Goal: Information Seeking & Learning: Learn about a topic

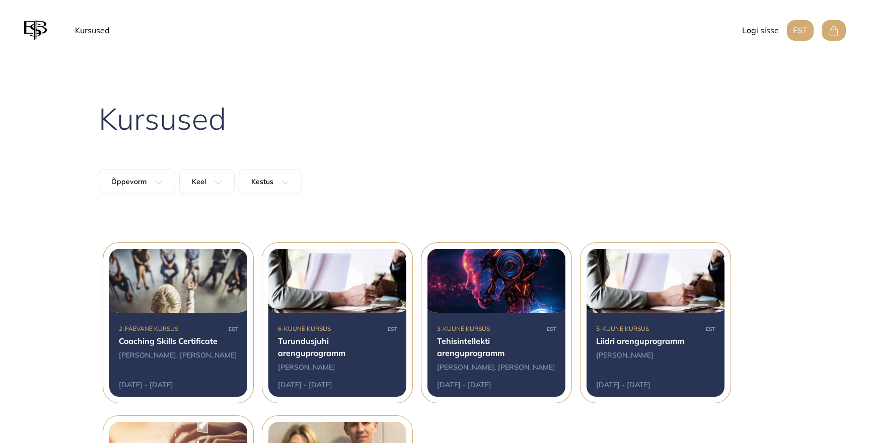
click at [146, 345] on div at bounding box center [178, 323] width 150 height 160
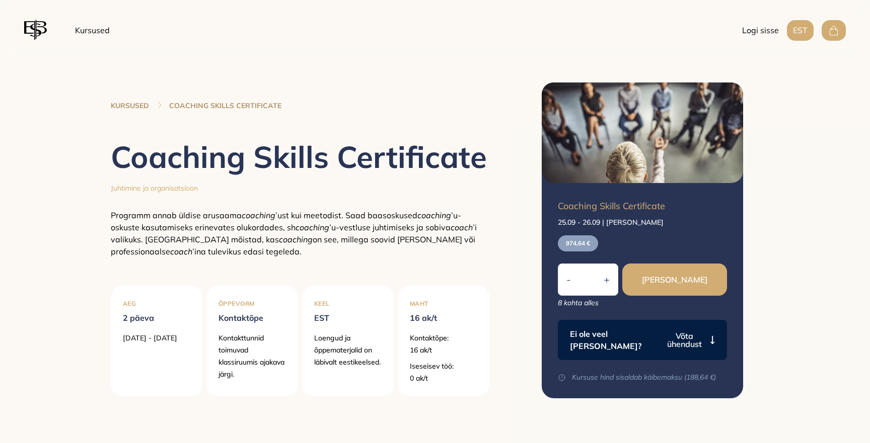
click at [259, 174] on h1 "Coaching Skills Certificate" at bounding box center [300, 157] width 378 height 36
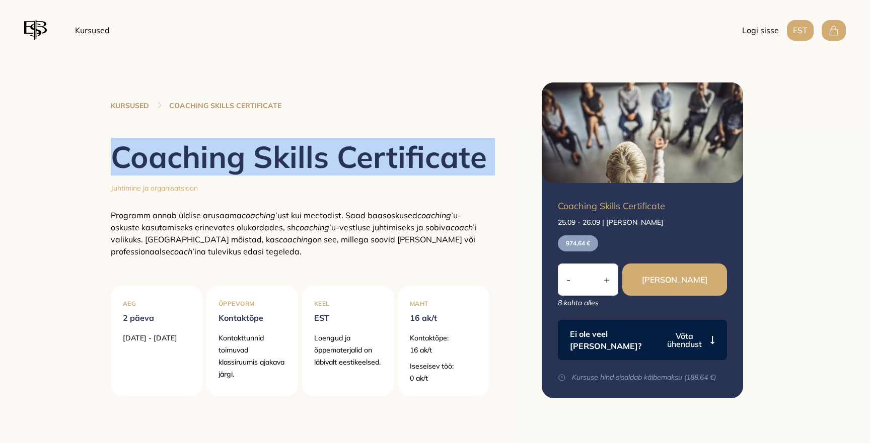
click at [259, 174] on h1 "Coaching Skills Certificate" at bounding box center [300, 157] width 378 height 36
copy h1 "Coaching Skills Certificate"
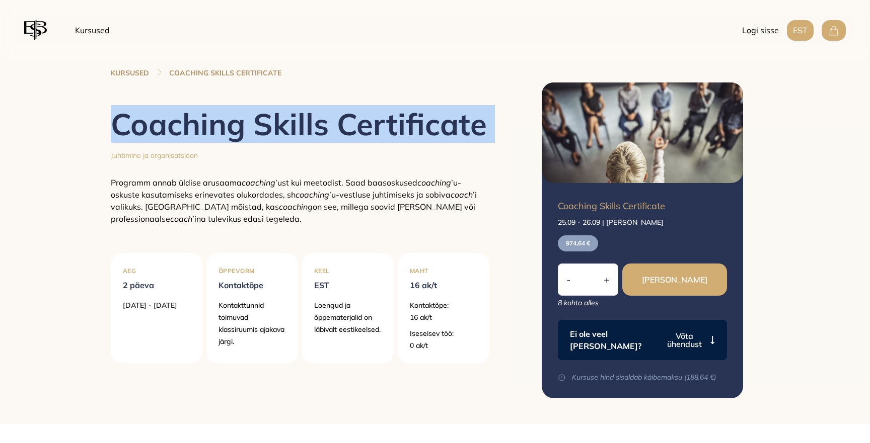
scroll to position [35, 0]
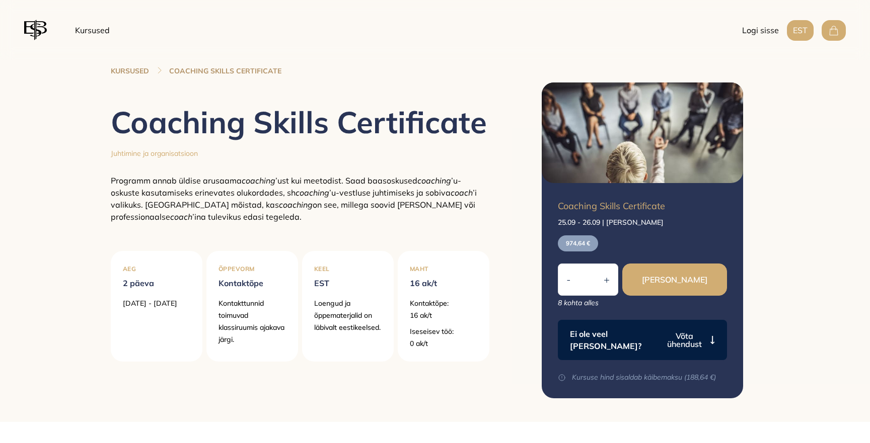
click at [331, 194] on span "’u-vestluse juhtimiseks ja sobiva" at bounding box center [389, 193] width 121 height 10
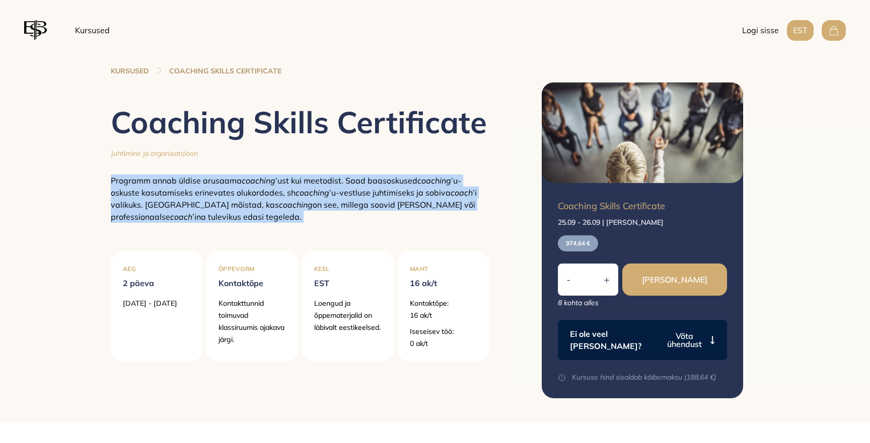
click at [331, 194] on span "’u-vestluse juhtimiseks ja sobiva" at bounding box center [389, 193] width 121 height 10
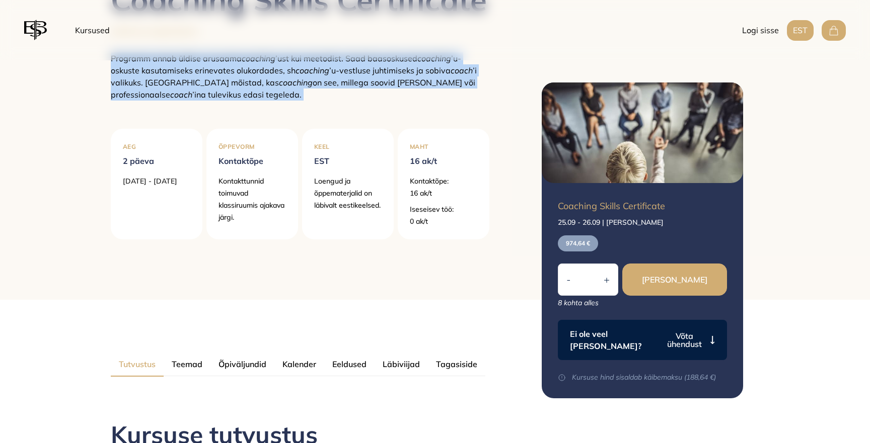
scroll to position [159, 0]
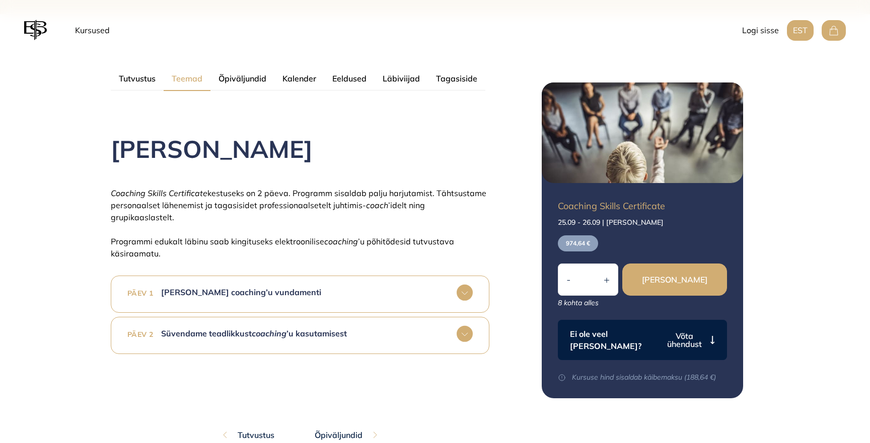
click at [189, 88] on div "Tutvustus Teemad Õpiväljundid Kalender Eeldused Läbiviijad Tagasiside" at bounding box center [300, 54] width 378 height 81
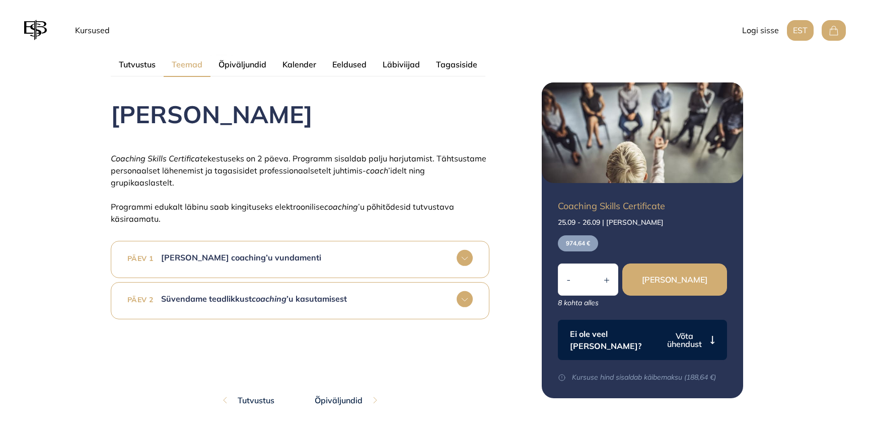
scroll to position [481, 0]
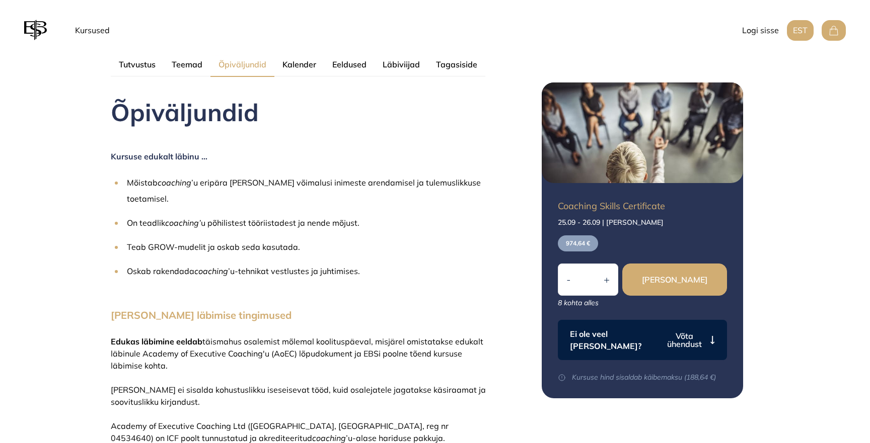
click at [240, 70] on button "Õpiväljundid" at bounding box center [242, 65] width 64 height 24
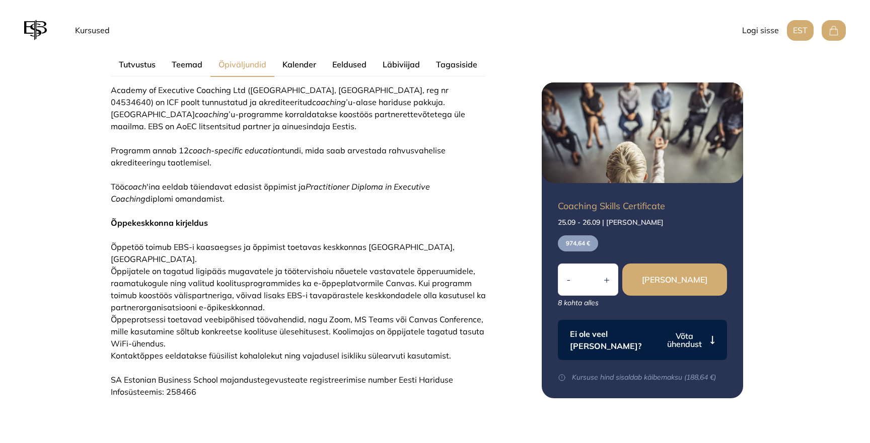
scroll to position [824, 0]
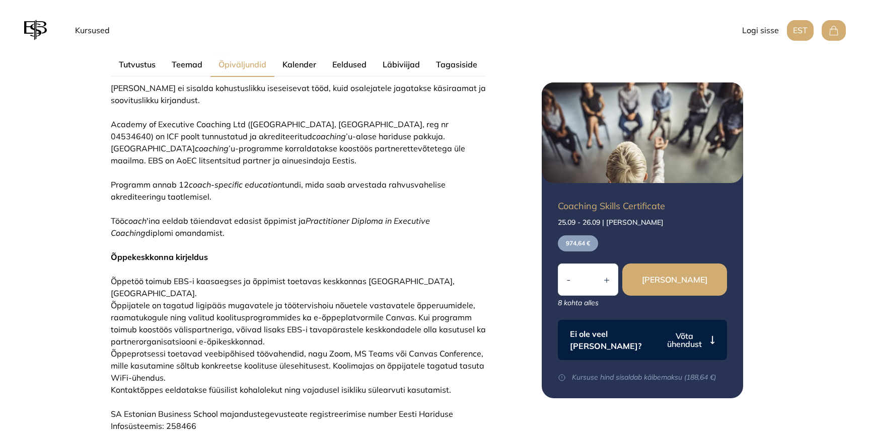
click at [300, 65] on button "Kalender" at bounding box center [299, 64] width 50 height 24
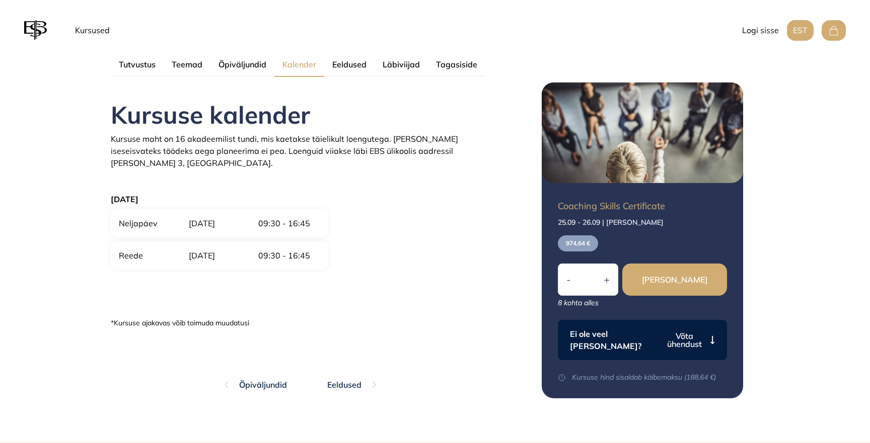
scroll to position [481, 0]
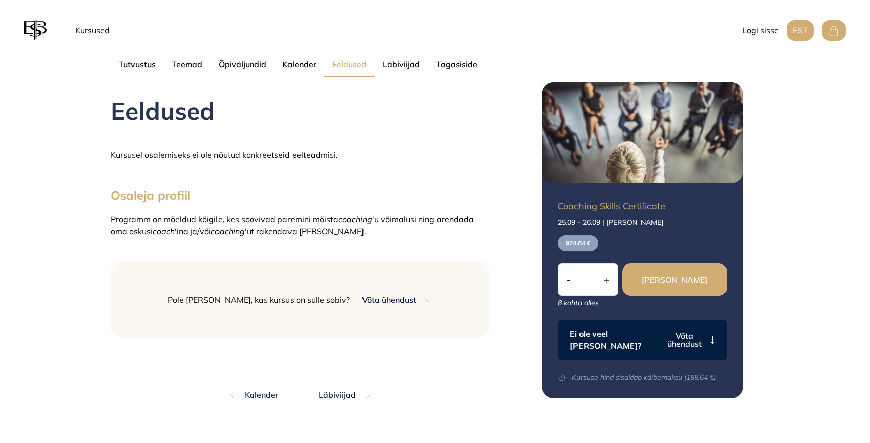
click at [355, 69] on button "Eeldused" at bounding box center [349, 65] width 50 height 24
click at [408, 60] on div "EST Kursused Logi sisse EST" at bounding box center [435, 30] width 870 height 60
click at [403, 68] on button "Läbiviijad" at bounding box center [400, 64] width 53 height 24
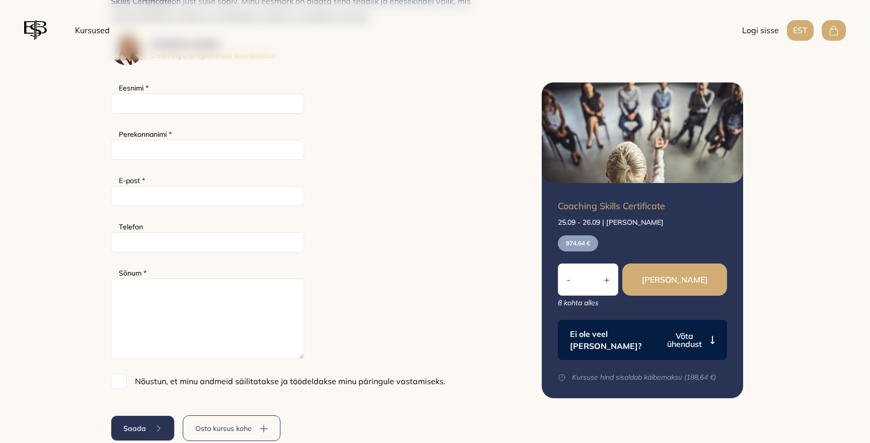
scroll to position [1281, 0]
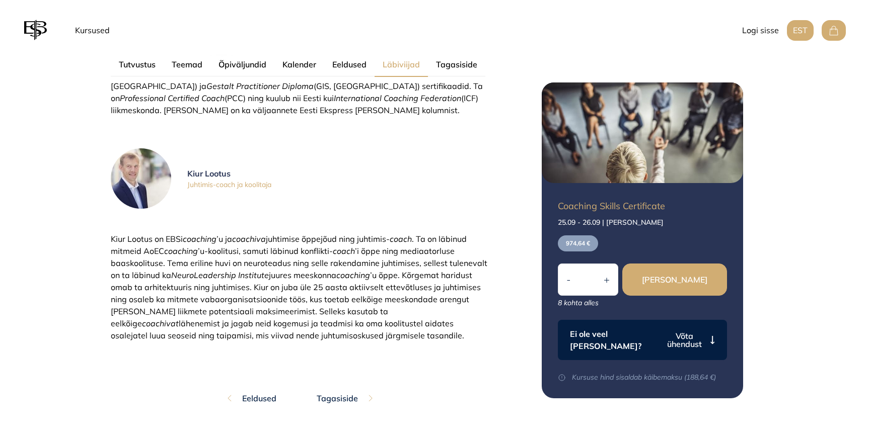
click at [455, 70] on button "Tagasiside" at bounding box center [456, 64] width 57 height 24
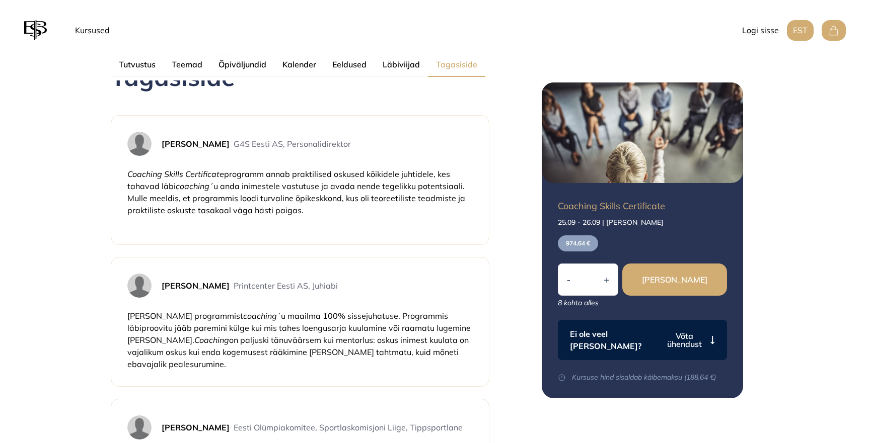
scroll to position [481, 0]
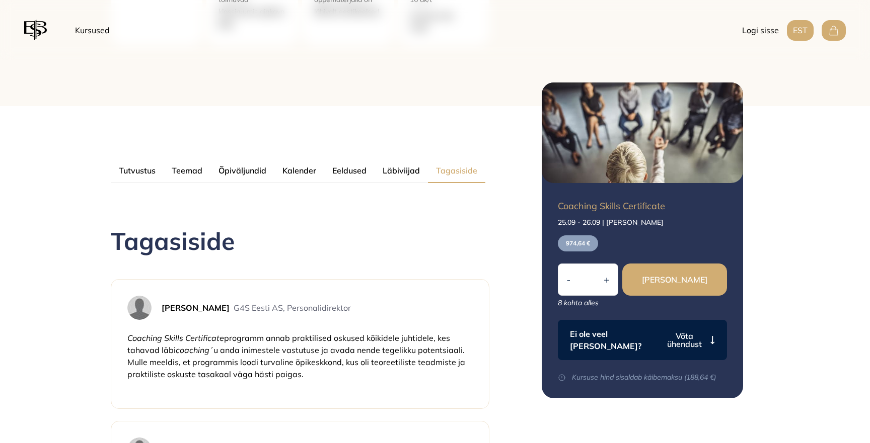
click at [142, 168] on button "Tutvustus" at bounding box center [137, 171] width 53 height 24
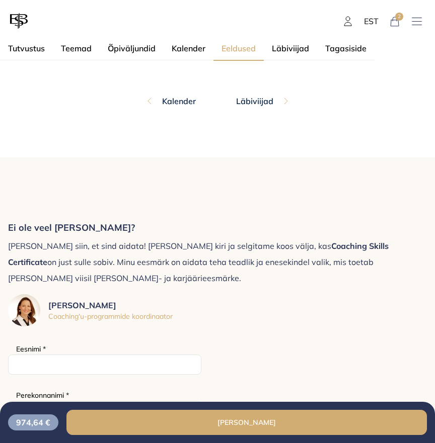
click at [239, 53] on button "Eeldused" at bounding box center [238, 49] width 50 height 24
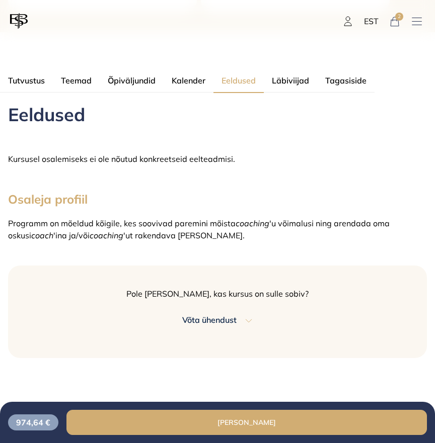
scroll to position [517, 0]
click at [94, 228] on span "Programm on mõeldud kõigile, kes soovivad paremini mõista" at bounding box center [121, 223] width 227 height 10
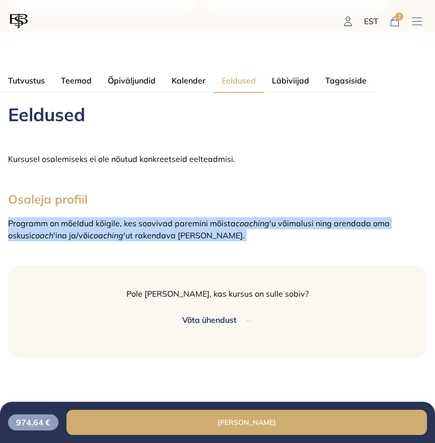
click at [94, 228] on span "Programm on mõeldud kõigile, kes soovivad paremini mõista" at bounding box center [121, 223] width 227 height 10
copy p "Programm on mõeldud kõigile, kes soovivad paremini mõista coaching 'u võimalusi…"
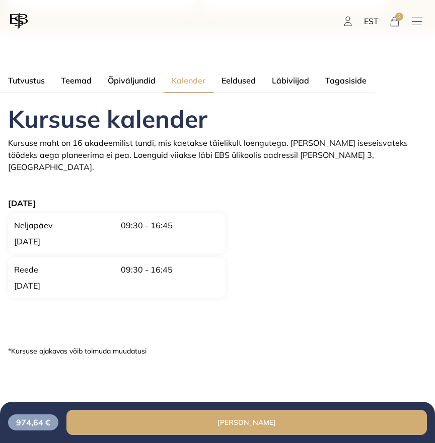
click at [196, 78] on button "Kalender" at bounding box center [189, 81] width 50 height 24
click at [267, 81] on button "Läbiviijad" at bounding box center [290, 80] width 53 height 24
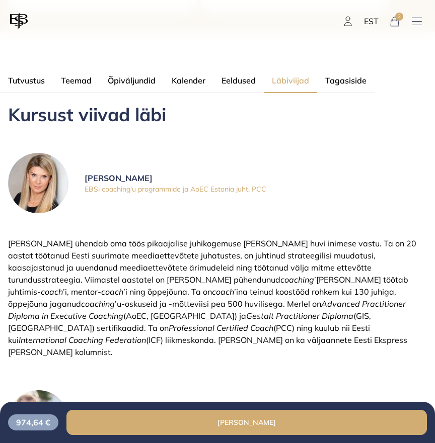
click at [352, 77] on button "Tagasiside" at bounding box center [345, 80] width 57 height 24
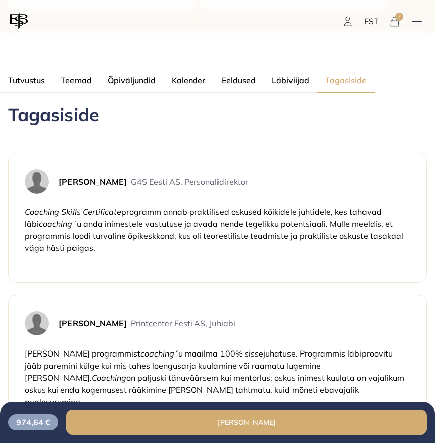
click at [135, 77] on button "Õpiväljundid" at bounding box center [132, 80] width 64 height 24
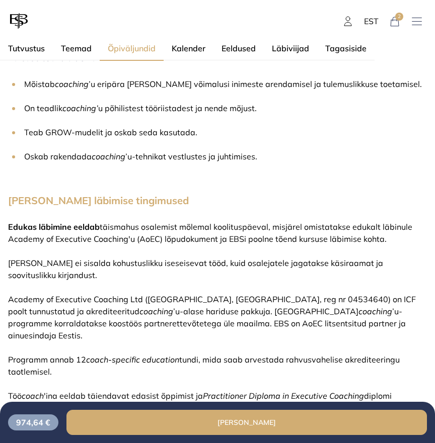
scroll to position [629, 0]
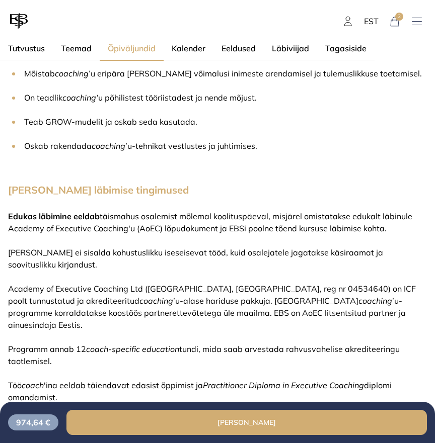
click at [188, 220] on span "täismahus osalemist mõlemal koolituspäeval, misjärel omistatakse edukalt läbinu…" at bounding box center [210, 222] width 404 height 22
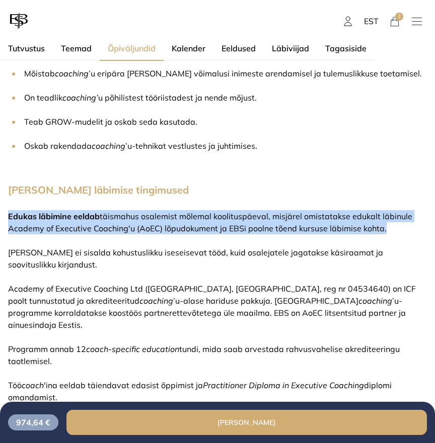
click at [188, 220] on span "täismahus osalemist mõlemal koolituspäeval, misjärel omistatakse edukalt läbinu…" at bounding box center [210, 222] width 404 height 22
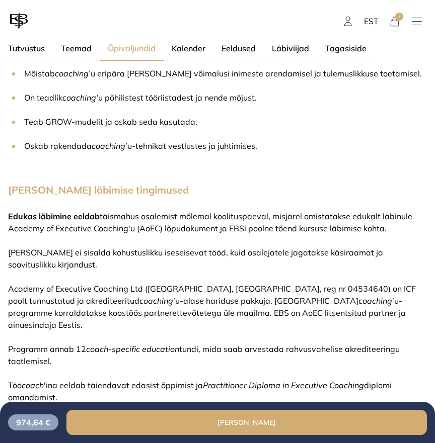
click at [348, 226] on span "täismahus osalemist mõlemal koolituspäeval, misjärel omistatakse edukalt läbinu…" at bounding box center [210, 222] width 404 height 22
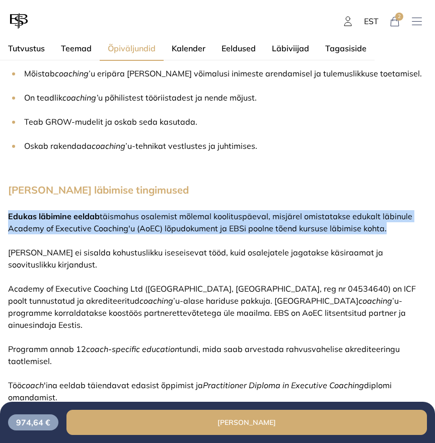
click at [348, 226] on span "täismahus osalemist mõlemal koolituspäeval, misjärel omistatakse edukalt läbinu…" at bounding box center [210, 222] width 404 height 22
copy p "Edukas läbimine eeldab täismahus osalemist mõlemal koolituspäeval, misjärel omi…"
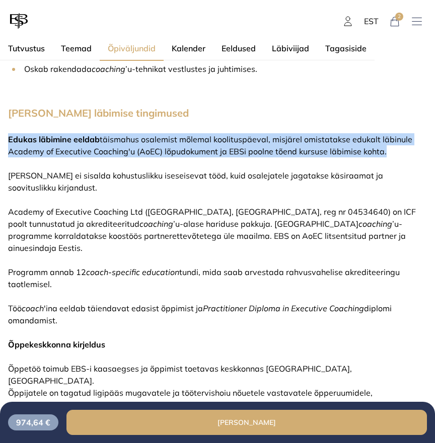
scroll to position [716, 0]
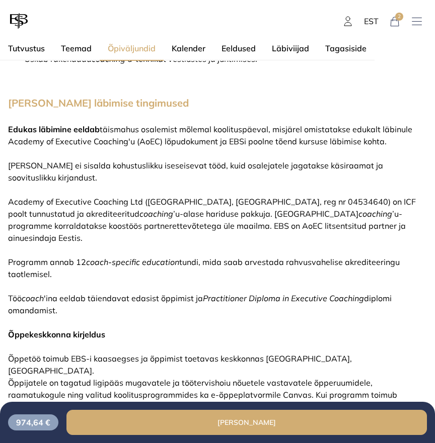
click at [81, 296] on p "Töö coach 'ina eeldab täiendavat edasist õppimist ja Practitioner Diploma in Ex…" at bounding box center [217, 304] width 419 height 24
drag, startPoint x: 72, startPoint y: 294, endPoint x: 7, endPoint y: 128, distance: 177.8
click at [7, 128] on div "Õpiväljundid [PERSON_NAME] edukalt läbinu … Mõistab coaching ’u eripära [PERSON…" at bounding box center [217, 190] width 435 height 616
copy div "Edukas läbimine eeldab täismahus osalemist mõlemal koolituspäeval, misjärel omi…"
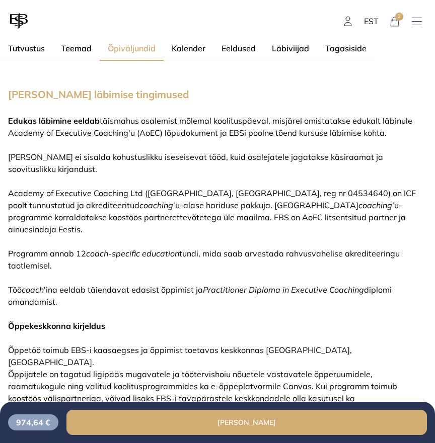
scroll to position [726, 0]
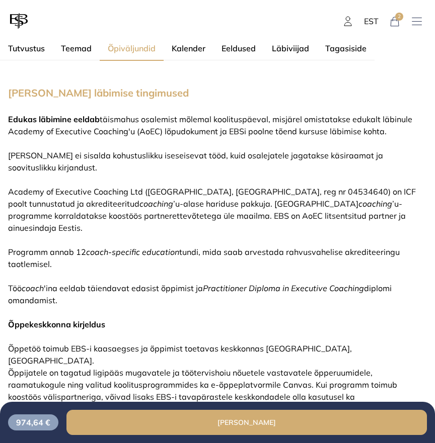
click at [173, 202] on span "’u-alase hariduse pakkuja. [GEOGRAPHIC_DATA]" at bounding box center [265, 204] width 185 height 10
click at [111, 125] on p "Edukas läbimine eeldab täismahus osalemist mõlemal koolituspäeval, misjärel omi…" at bounding box center [217, 125] width 419 height 24
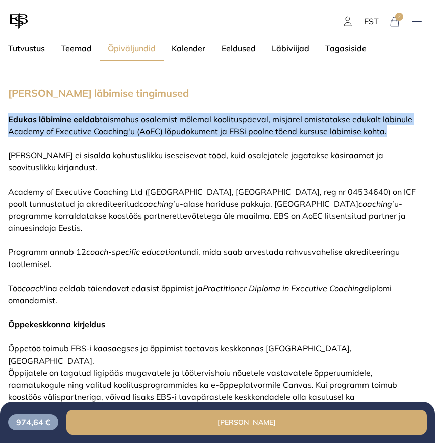
click at [111, 125] on p "Edukas läbimine eeldab täismahus osalemist mõlemal koolituspäeval, misjärel omi…" at bounding box center [217, 125] width 419 height 24
copy p "Edukas läbimine eeldab täismahus osalemist mõlemal koolituspäeval, misjärel omi…"
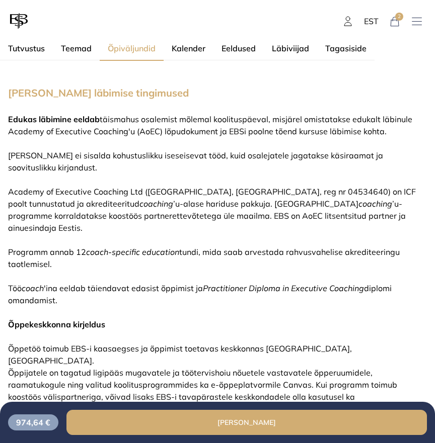
click at [109, 247] on span "coach-specific education" at bounding box center [132, 252] width 93 height 10
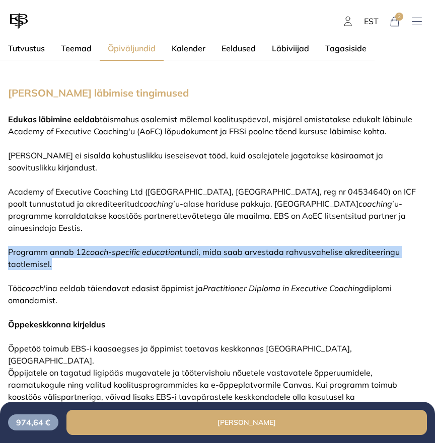
click at [109, 247] on span "coach-specific education" at bounding box center [132, 252] width 93 height 10
copy p "Programm annab 12 coach-specific education tundi, mida saab arvestada rahvusvah…"
click at [115, 283] on span "'ina eeldab täiendavat edasist õppimist ja" at bounding box center [123, 288] width 159 height 10
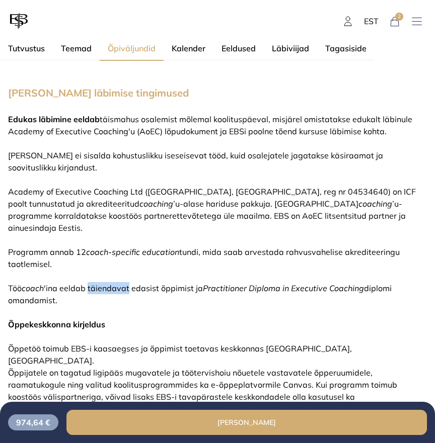
click at [115, 283] on span "'ina eeldab täiendavat edasist õppimist ja" at bounding box center [123, 288] width 159 height 10
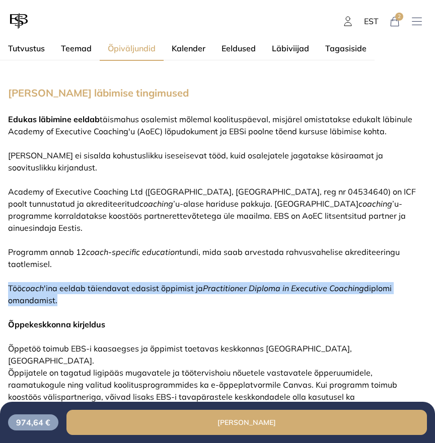
click at [115, 283] on span "'ina eeldab täiendavat edasist õppimist ja" at bounding box center [123, 288] width 159 height 10
copy div "Töö coach 'ina eeldab täiendavat edasist õppimist ja Practitioner Diploma in Ex…"
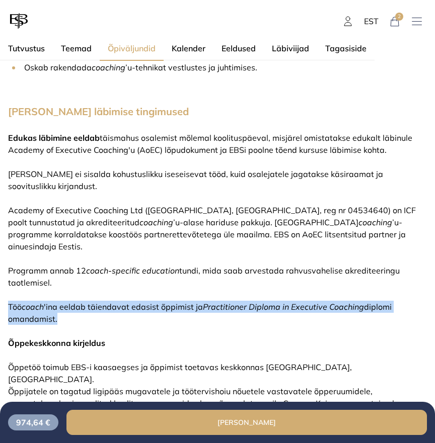
scroll to position [709, 0]
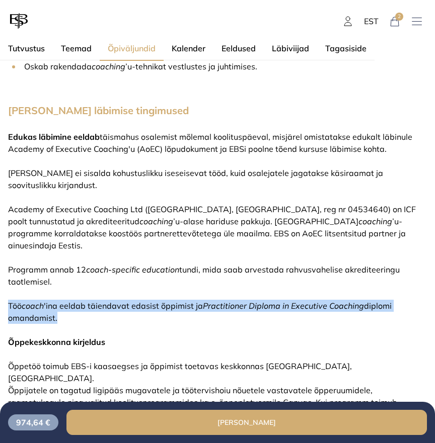
click at [108, 237] on span "’u-programme korraldatakse koostöös partnerettevõtetega üle maailma. EBS on AoE…" at bounding box center [207, 233] width 398 height 34
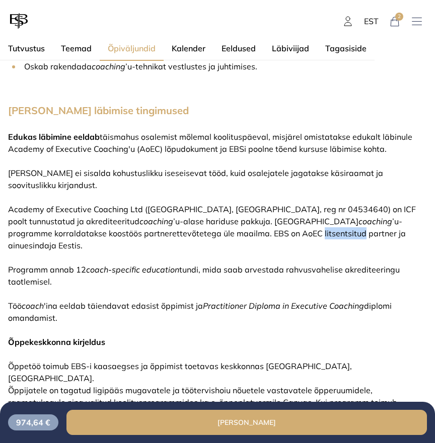
click at [108, 237] on span "’u-programme korraldatakse koostöös partnerettevõtetega üle maailma. EBS on AoE…" at bounding box center [207, 233] width 398 height 34
click at [114, 231] on span "’u-programme korraldatakse koostöös partnerettevõtetega üle maailma. EBS on AoE…" at bounding box center [207, 233] width 398 height 34
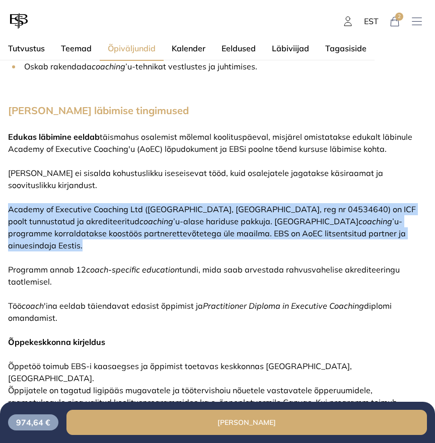
click at [114, 231] on span "’u-programme korraldatakse koostöös partnerettevõtetega üle maailma. EBS on AoE…" at bounding box center [207, 233] width 398 height 34
click at [98, 198] on div "Edukas läbimine eeldab täismahus osalemist mõlemal koolituspäeval, misjärel omi…" at bounding box center [217, 318] width 419 height 374
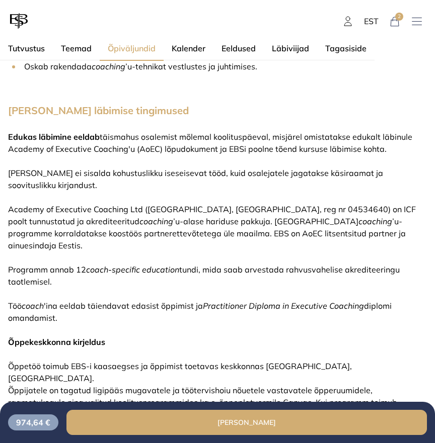
click at [173, 217] on span "’u-alase hariduse pakkuja. [GEOGRAPHIC_DATA]" at bounding box center [265, 221] width 185 height 10
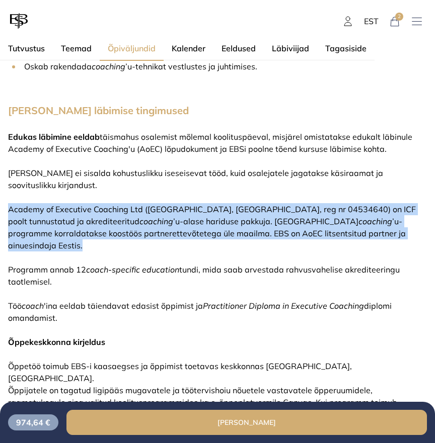
click at [173, 217] on span "’u-alase hariduse pakkuja. [GEOGRAPHIC_DATA]" at bounding box center [265, 221] width 185 height 10
copy p "Academy of Executive Coaching Ltd ([GEOGRAPHIC_DATA], [GEOGRAPHIC_DATA], reg nr…"
click at [102, 139] on span "täismahus osalemist mõlemal koolituspäeval, misjärel omistatakse edukalt läbinu…" at bounding box center [210, 143] width 404 height 22
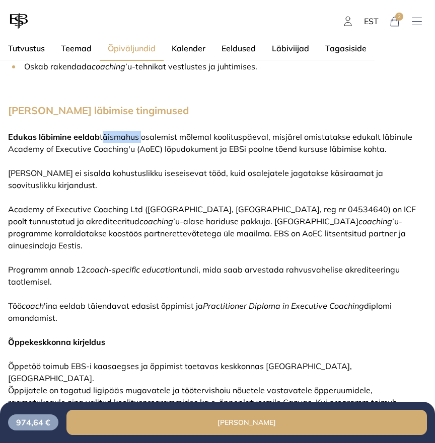
click at [102, 139] on span "täismahus osalemist mõlemal koolituspäeval, misjärel omistatakse edukalt läbinu…" at bounding box center [210, 143] width 404 height 22
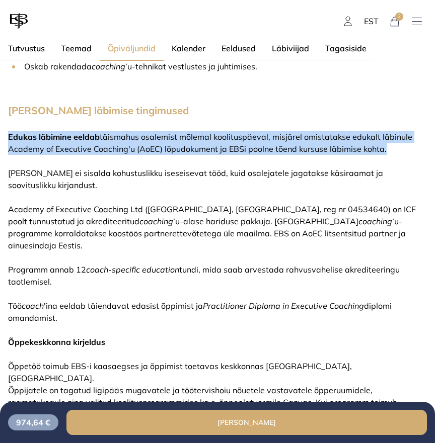
click at [102, 139] on span "täismahus osalemist mõlemal koolituspäeval, misjärel omistatakse edukalt läbinu…" at bounding box center [210, 143] width 404 height 22
copy p "Edukas läbimine eeldab täismahus osalemist mõlemal koolituspäeval, misjärel omi…"
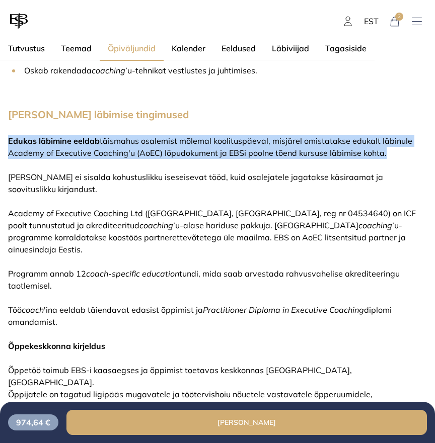
drag, startPoint x: 327, startPoint y: 47, endPoint x: 324, endPoint y: 51, distance: 5.3
click at [327, 47] on button "Tagasiside" at bounding box center [345, 48] width 57 height 24
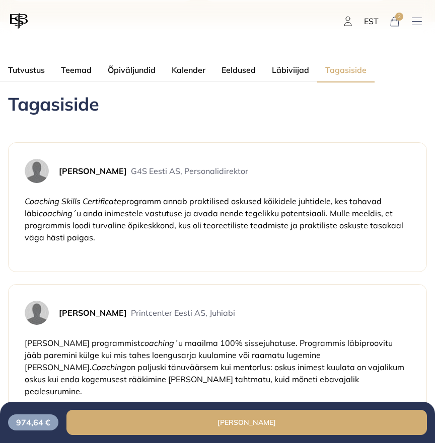
scroll to position [517, 0]
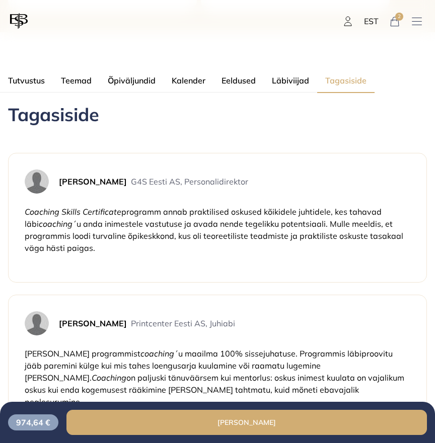
click at [79, 181] on span "[PERSON_NAME]" at bounding box center [93, 182] width 68 height 10
click at [113, 181] on div "[PERSON_NAME] G4S Eesti AS, Personalidirektor" at bounding box center [150, 182] width 195 height 12
drag, startPoint x: 81, startPoint y: 185, endPoint x: 58, endPoint y: 186, distance: 22.2
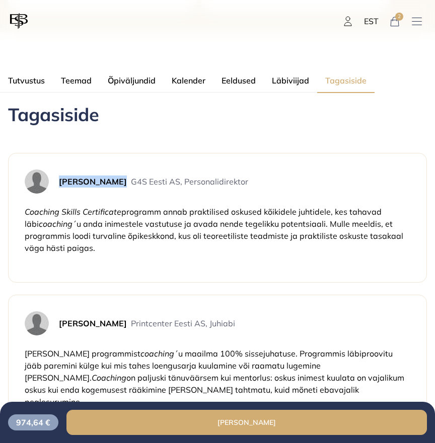
click at [58, 186] on div "[PERSON_NAME] G4S Eesti AS, Personalidirektor" at bounding box center [150, 182] width 195 height 12
copy span "[PERSON_NAME]"
drag, startPoint x: 115, startPoint y: 181, endPoint x: 280, endPoint y: 181, distance: 165.1
click at [280, 181] on div "[PERSON_NAME] G4S Eesti AS, Personalidirektor" at bounding box center [217, 182] width 385 height 24
click at [194, 209] on span "programm annab praktilised oskused kõikidele juhtidele, kes tahavad läbi" at bounding box center [203, 218] width 357 height 22
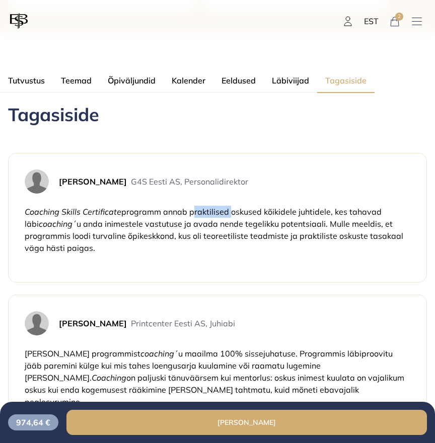
click at [194, 209] on span "programm annab praktilised oskused kõikidele juhtidele, kes tahavad läbi" at bounding box center [203, 218] width 357 height 22
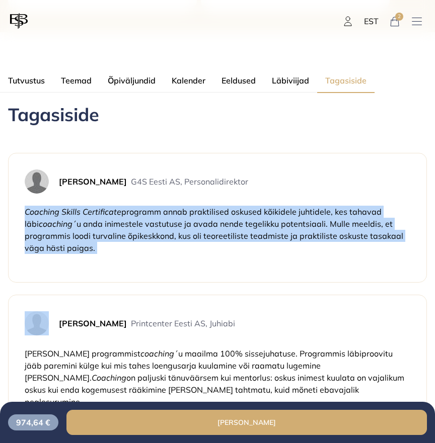
click at [194, 209] on span "programm annab praktilised oskused kõikidele juhtidele, kes tahavad läbi" at bounding box center [203, 218] width 357 height 22
click at [101, 321] on span "[PERSON_NAME]" at bounding box center [93, 324] width 68 height 10
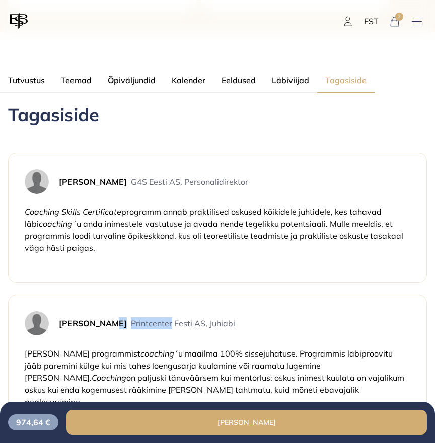
click at [101, 321] on span "[PERSON_NAME]" at bounding box center [93, 324] width 68 height 10
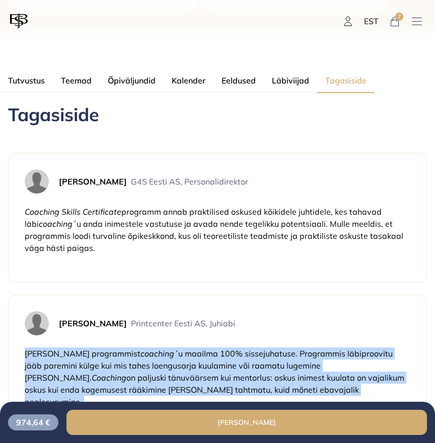
drag, startPoint x: 122, startPoint y: 343, endPoint x: 122, endPoint y: 336, distance: 7.0
click at [122, 343] on div "[PERSON_NAME] Printcenter Eesti AS, [PERSON_NAME] programmist coaching ´u maail…" at bounding box center [217, 360] width 419 height 130
drag, startPoint x: 134, startPoint y: 324, endPoint x: 60, endPoint y: 324, distance: 74.5
click at [60, 324] on div "[PERSON_NAME] Printcenter Eesti AS, juhiabi" at bounding box center [144, 324] width 182 height 12
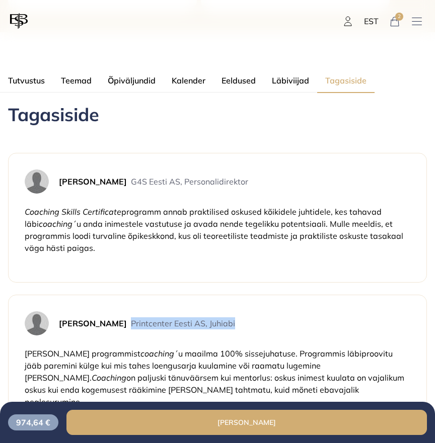
drag, startPoint x: 138, startPoint y: 321, endPoint x: 265, endPoint y: 321, distance: 127.3
click at [265, 321] on div "[PERSON_NAME] Printcenter Eesti AS, juhiabi" at bounding box center [217, 323] width 385 height 24
click at [123, 365] on span "´u maailma 100% sissejuhatuse. Programmis läbiproovitu jääb paremini külge kui …" at bounding box center [209, 366] width 368 height 34
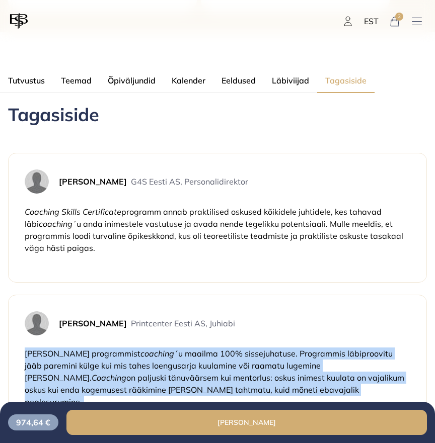
click at [123, 365] on span "´u maailma 100% sissejuhatuse. Programmis läbiproovitu jääb paremini külge kui …" at bounding box center [209, 366] width 368 height 34
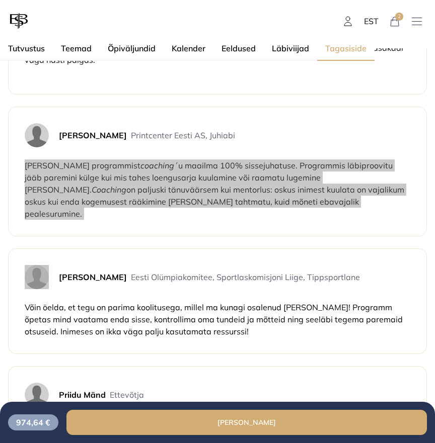
scroll to position [715, 0]
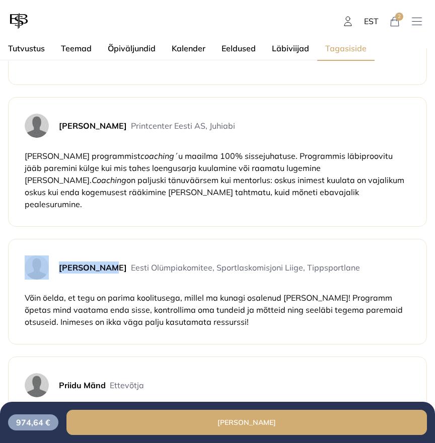
drag, startPoint x: 65, startPoint y: 255, endPoint x: 47, endPoint y: 254, distance: 18.1
click at [47, 256] on div "[PERSON_NAME] Eesti Olümpiakomitee, Sportlaskomisjoni liige, tippsportlane" at bounding box center [217, 268] width 385 height 24
click at [115, 267] on div "[PERSON_NAME] Eesti Olümpiakomitee, Sportlaskomisjoni liige, tippsportlane" at bounding box center [206, 268] width 307 height 24
drag, startPoint x: 102, startPoint y: 255, endPoint x: 56, endPoint y: 254, distance: 45.8
click at [54, 262] on div "[PERSON_NAME] Eesti Olümpiakomitee, Sportlaskomisjoni liige, tippsportlane" at bounding box center [206, 268] width 307 height 12
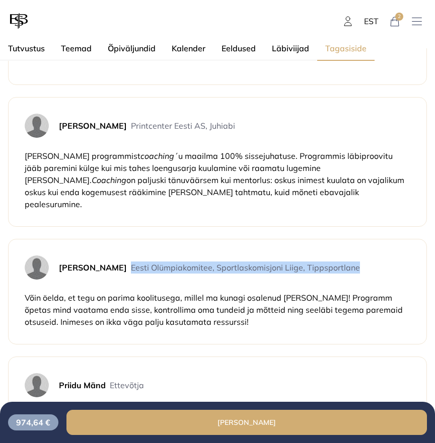
drag, startPoint x: 343, startPoint y: 256, endPoint x: 108, endPoint y: 258, distance: 235.0
click at [108, 258] on div "[PERSON_NAME] Eesti Olümpiakomitee, Sportlaskomisjoni liige, tippsportlane" at bounding box center [217, 268] width 385 height 24
click at [149, 295] on span "Võin öelda, et tegu on parima koolitusega, millel ma kunagi osalenud [PERSON_NA…" at bounding box center [214, 310] width 378 height 34
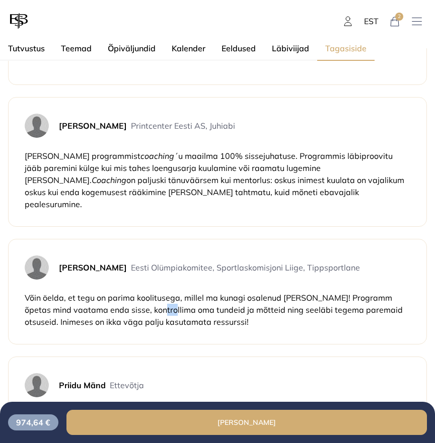
click at [149, 295] on span "Võin öelda, et tegu on parima koolitusega, millel ma kunagi osalenud [PERSON_NA…" at bounding box center [214, 310] width 378 height 34
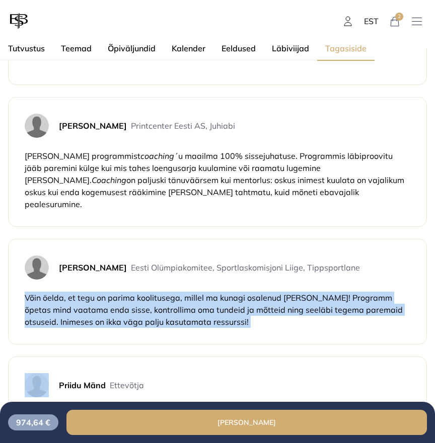
click at [149, 295] on span "Võin öelda, et tegu on parima koolitusega, millel ma kunagi osalenud [PERSON_NA…" at bounding box center [214, 310] width 378 height 34
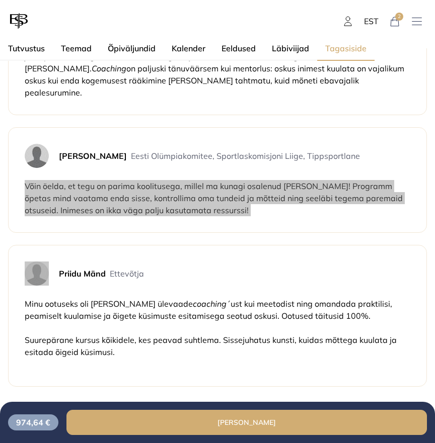
scroll to position [832, 0]
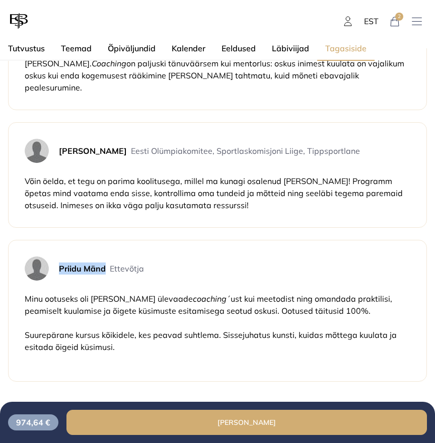
drag, startPoint x: 95, startPoint y: 259, endPoint x: 59, endPoint y: 260, distance: 35.7
click at [59, 263] on div "[PERSON_NAME] Ettevõtja" at bounding box center [98, 269] width 91 height 12
click at [403, 329] on p "Suurepärane kursus kõikidele, kes peavad suhtlema. Sissejuhatus kunsti, kuidas …" at bounding box center [217, 341] width 385 height 24
click at [131, 264] on span "Ettevõtja" at bounding box center [127, 269] width 34 height 10
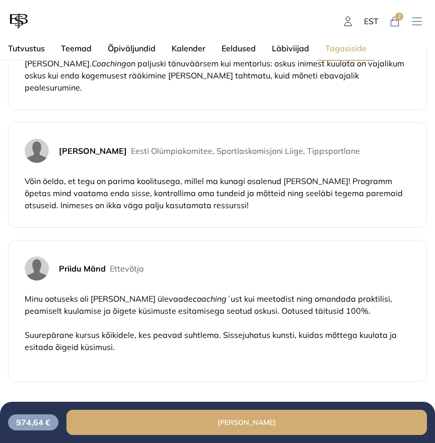
drag, startPoint x: 119, startPoint y: 278, endPoint x: 122, endPoint y: 270, distance: 8.1
click at [121, 276] on div "Priidu Mänd Ettevõtja [PERSON_NAME] ootuseks oli [PERSON_NAME] ülevaade coachin…" at bounding box center [217, 311] width 419 height 142
click at [121, 264] on span "Ettevõtja" at bounding box center [127, 269] width 34 height 10
click at [122, 264] on span "Ettevõtja" at bounding box center [127, 269] width 34 height 10
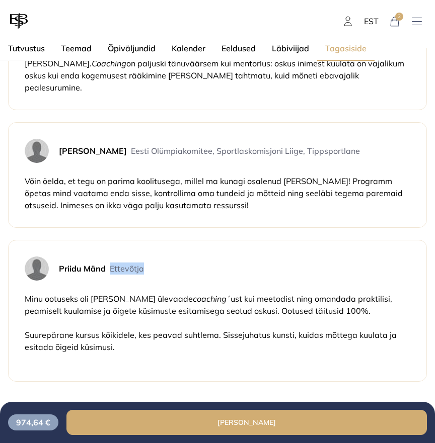
drag, startPoint x: 153, startPoint y: 256, endPoint x: 107, endPoint y: 257, distance: 45.8
click at [107, 257] on div "[PERSON_NAME] Ettevõtja" at bounding box center [217, 269] width 385 height 24
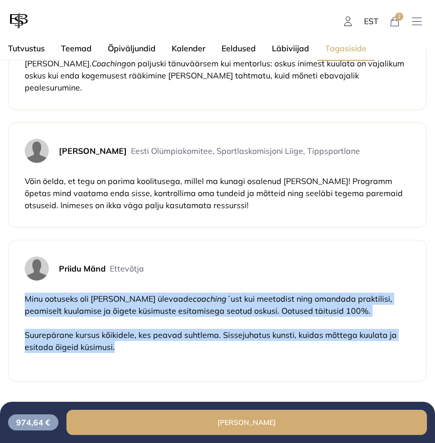
drag, startPoint x: 119, startPoint y: 337, endPoint x: 20, endPoint y: 280, distance: 114.5
click at [20, 280] on div "Priidu Mänd Ettevõtja [PERSON_NAME] ootuseks oli [PERSON_NAME] ülevaade coachin…" at bounding box center [217, 311] width 419 height 142
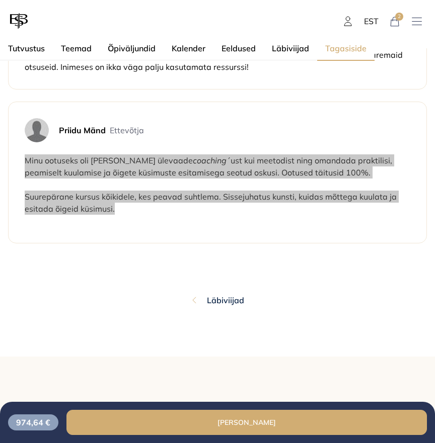
scroll to position [968, 0]
